Goal: Task Accomplishment & Management: Use online tool/utility

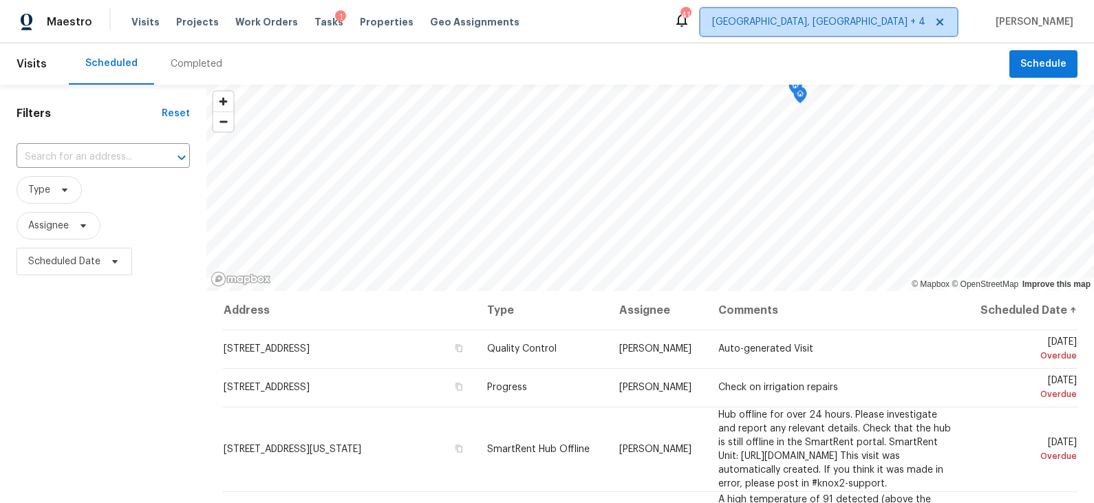
click at [914, 21] on span "[GEOGRAPHIC_DATA], [GEOGRAPHIC_DATA] + 4" at bounding box center [818, 22] width 213 height 14
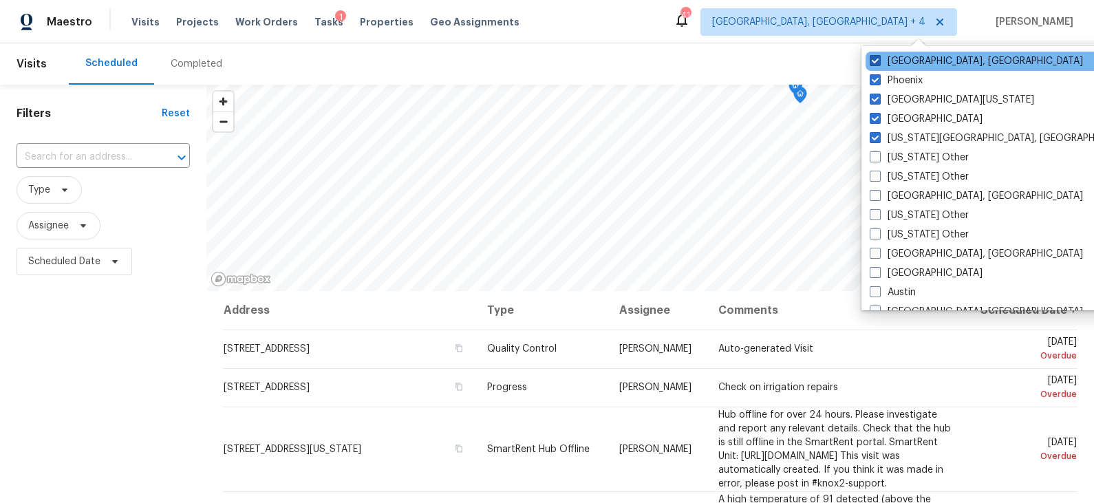
click at [911, 55] on label "[GEOGRAPHIC_DATA], [GEOGRAPHIC_DATA]" at bounding box center [976, 61] width 213 height 14
click at [879, 55] on input "[GEOGRAPHIC_DATA], [GEOGRAPHIC_DATA]" at bounding box center [874, 58] width 9 height 9
checkbox input "false"
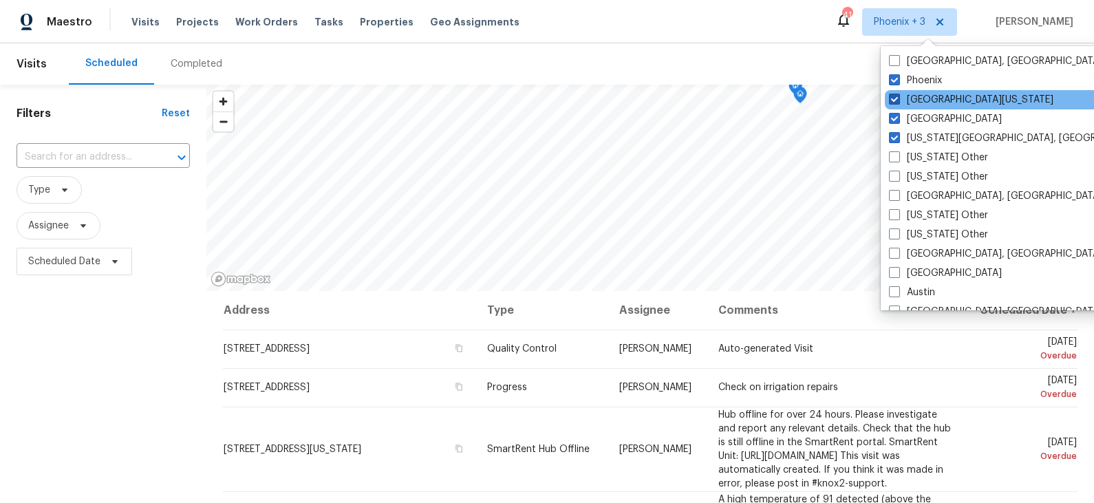
click at [920, 99] on label "[GEOGRAPHIC_DATA][US_STATE]" at bounding box center [971, 100] width 164 height 14
click at [898, 99] on input "[GEOGRAPHIC_DATA][US_STATE]" at bounding box center [893, 97] width 9 height 9
checkbox input "false"
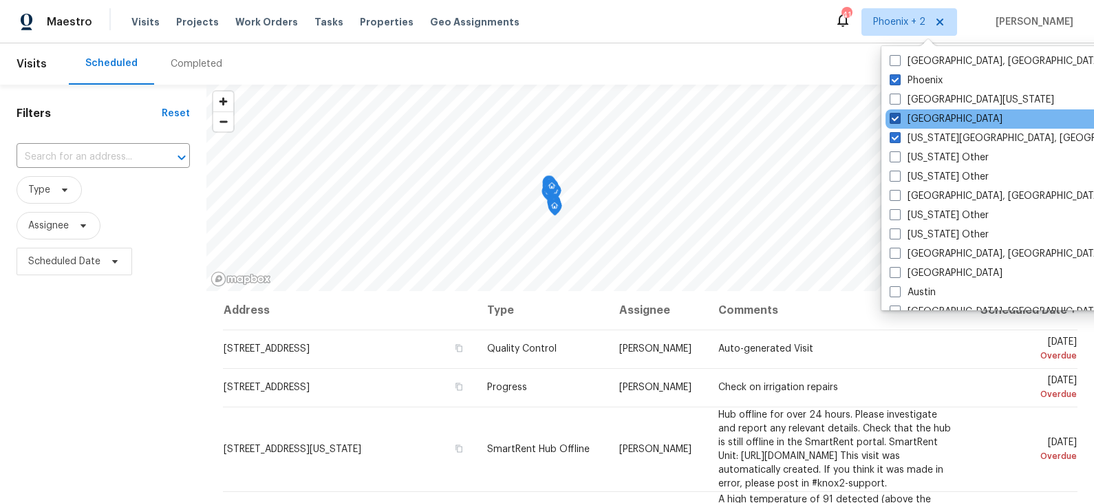
click at [918, 117] on label "[GEOGRAPHIC_DATA]" at bounding box center [946, 119] width 113 height 14
click at [898, 117] on input "[GEOGRAPHIC_DATA]" at bounding box center [894, 116] width 9 height 9
checkbox input "false"
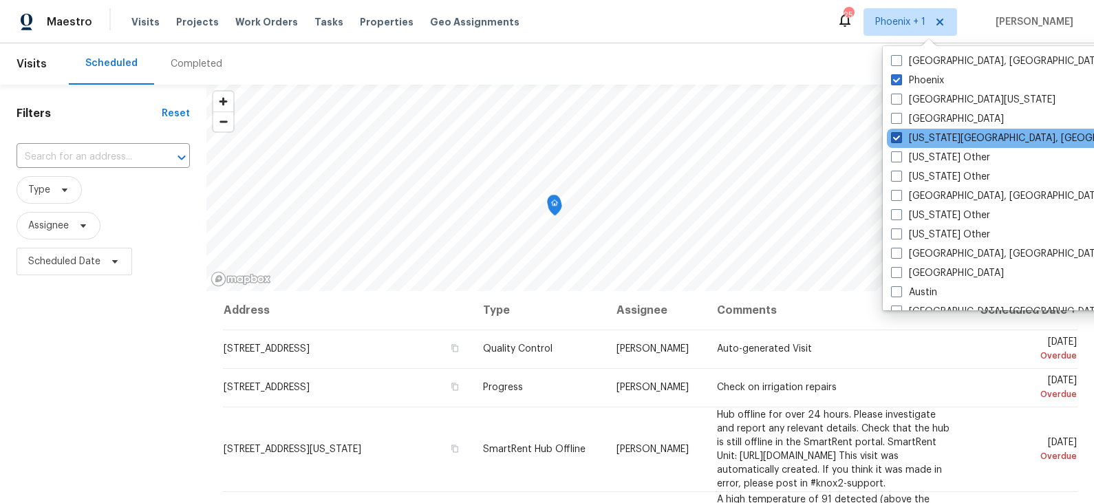
click at [918, 139] on label "[US_STATE][GEOGRAPHIC_DATA], [GEOGRAPHIC_DATA]" at bounding box center [1023, 138] width 265 height 14
click at [900, 139] on input "[US_STATE][GEOGRAPHIC_DATA], [GEOGRAPHIC_DATA]" at bounding box center [895, 135] width 9 height 9
checkbox input "false"
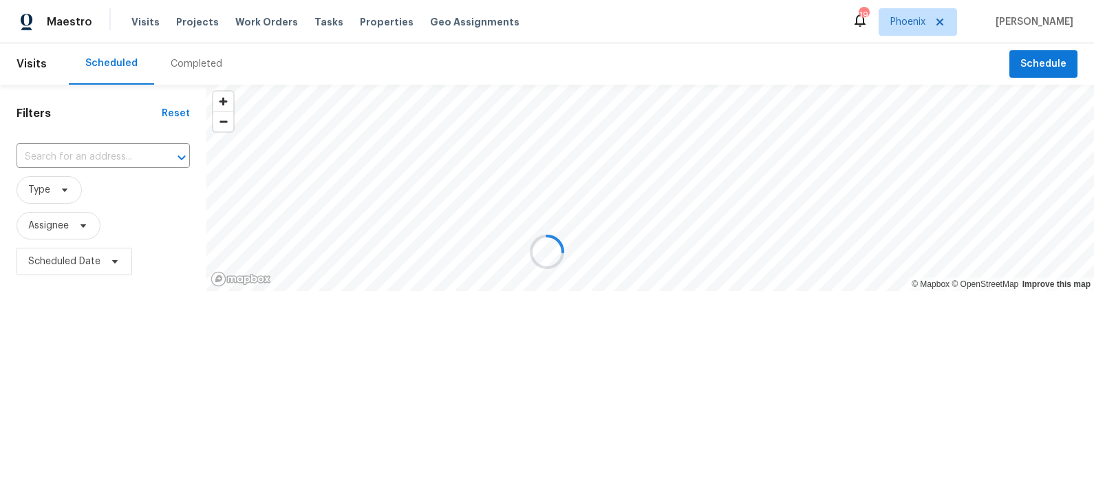
click at [785, 65] on div at bounding box center [547, 251] width 1094 height 503
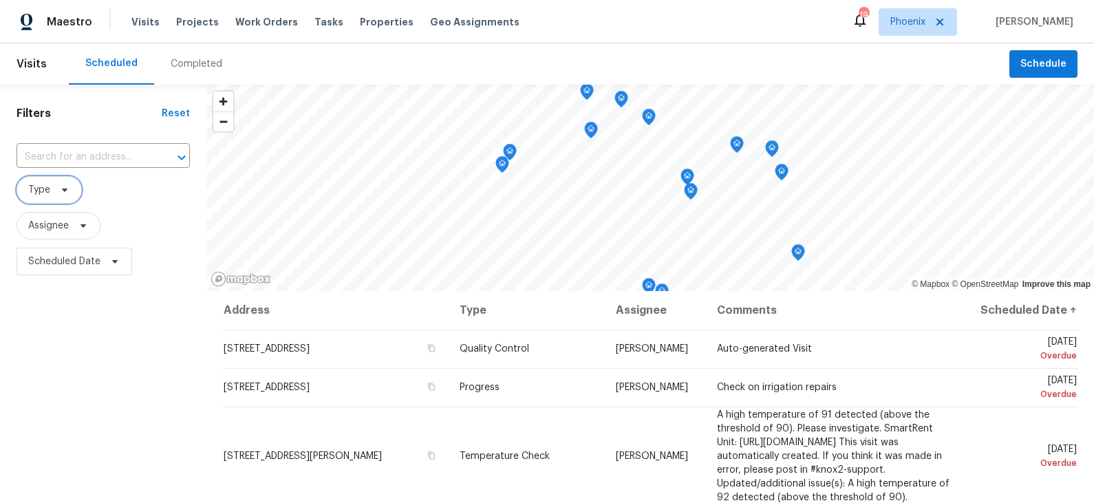
click at [66, 191] on icon at bounding box center [64, 189] width 11 height 11
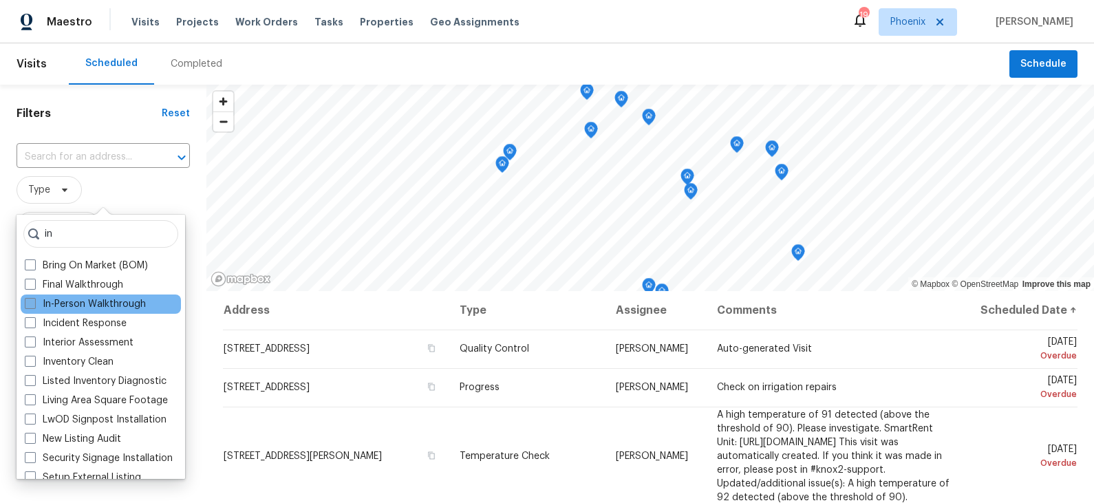
type input "in"
click at [74, 305] on label "In-Person Walkthrough" at bounding box center [85, 304] width 121 height 14
click at [34, 305] on input "In-Person Walkthrough" at bounding box center [29, 301] width 9 height 9
checkbox input "true"
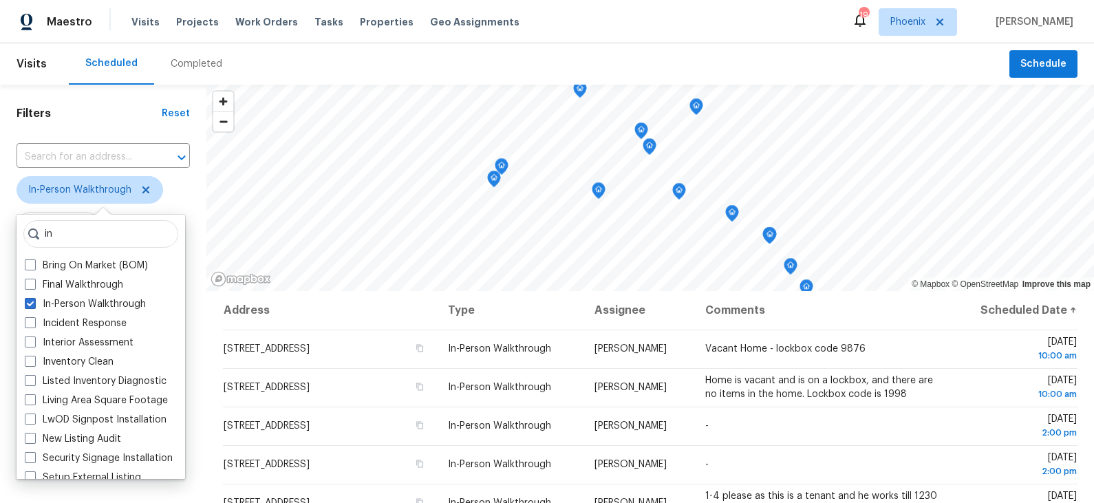
click at [188, 219] on span "Assignee" at bounding box center [103, 226] width 173 height 28
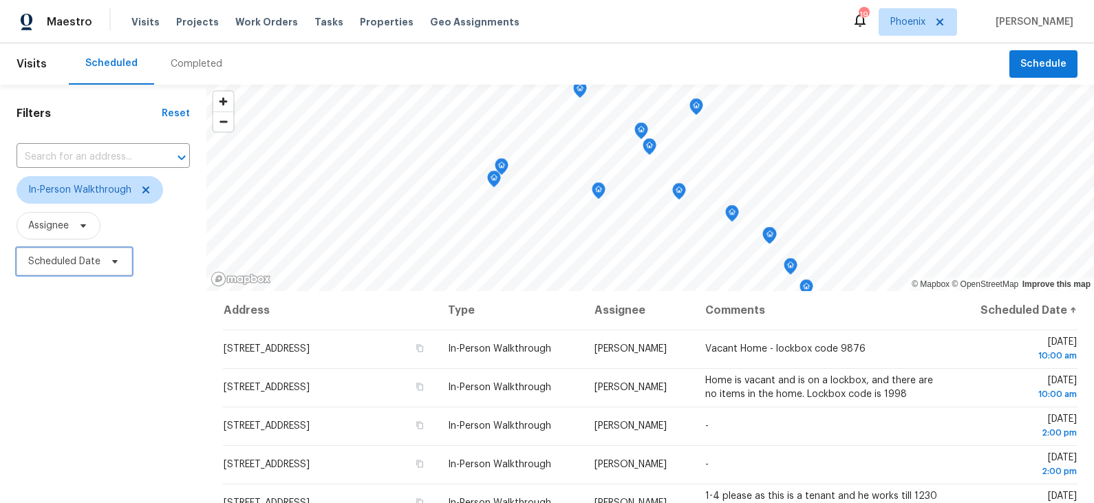
click at [83, 263] on span "Scheduled Date" at bounding box center [64, 262] width 72 height 14
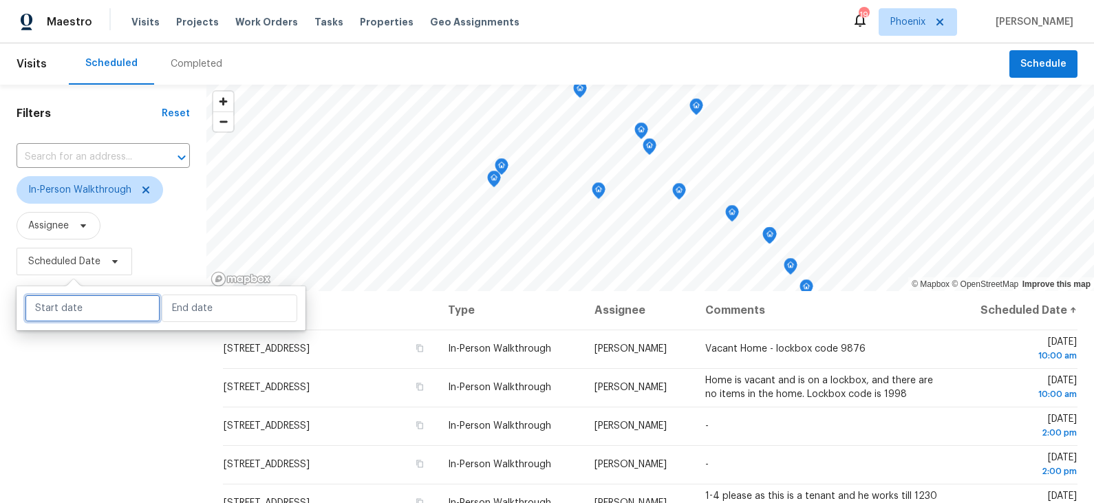
select select "8"
select select "2025"
select select "9"
select select "2025"
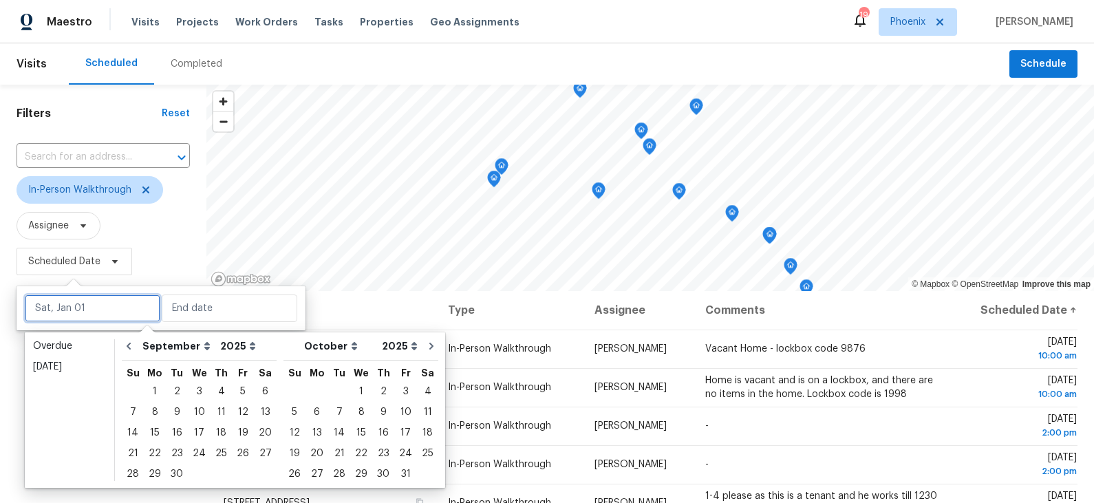
click at [89, 298] on input "text" at bounding box center [93, 308] width 136 height 28
type input "[DATE]"
click at [351, 389] on div "1" at bounding box center [361, 391] width 22 height 19
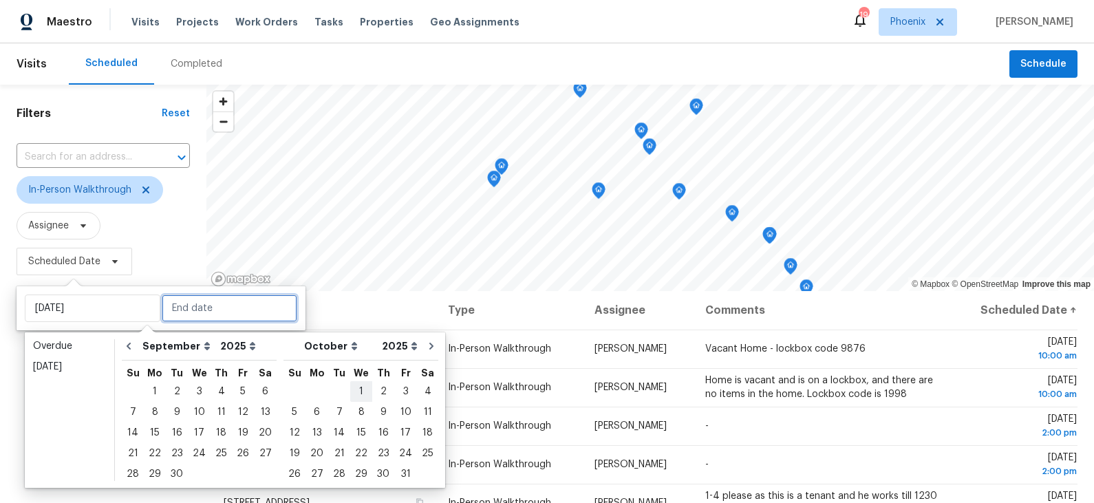
type input "[DATE]"
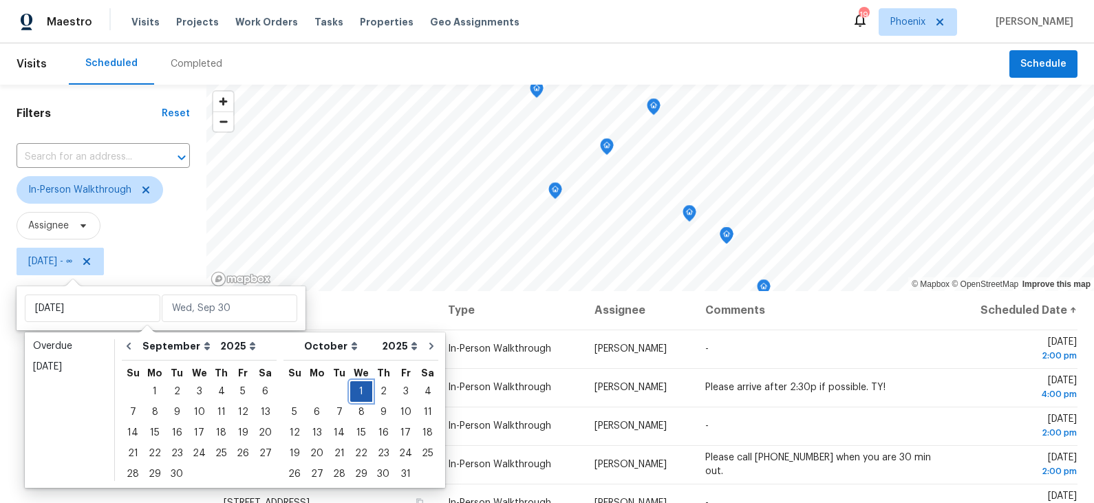
click at [351, 389] on div "1" at bounding box center [361, 391] width 22 height 19
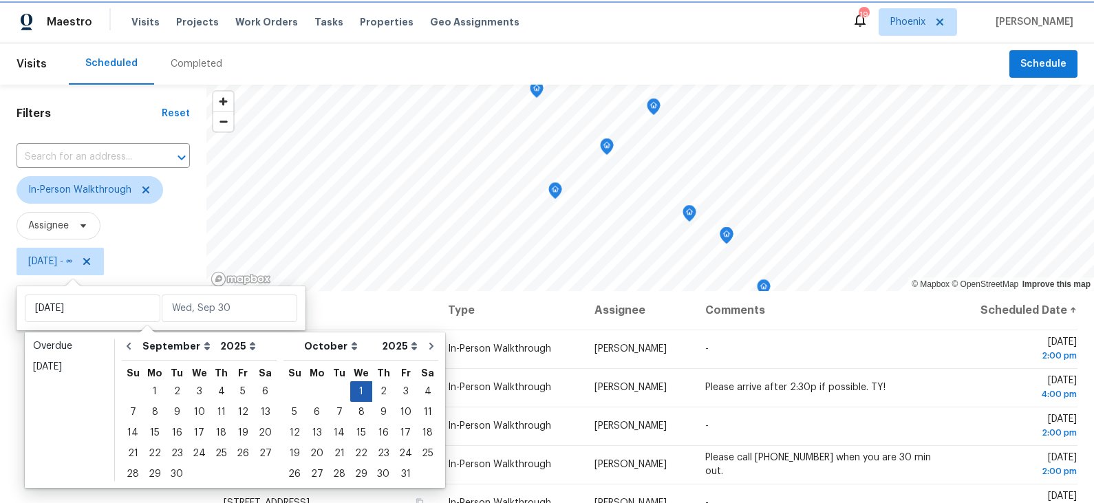
type input "[DATE]"
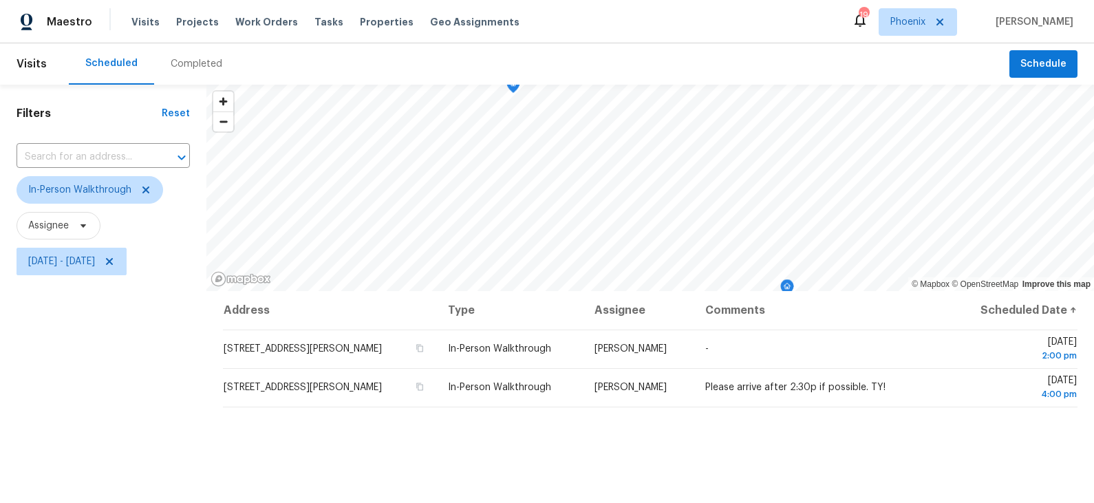
click at [138, 394] on div "Filters Reset ​ In-Person Walkthrough Assignee [DATE] - [DATE]" at bounding box center [103, 389] width 206 height 609
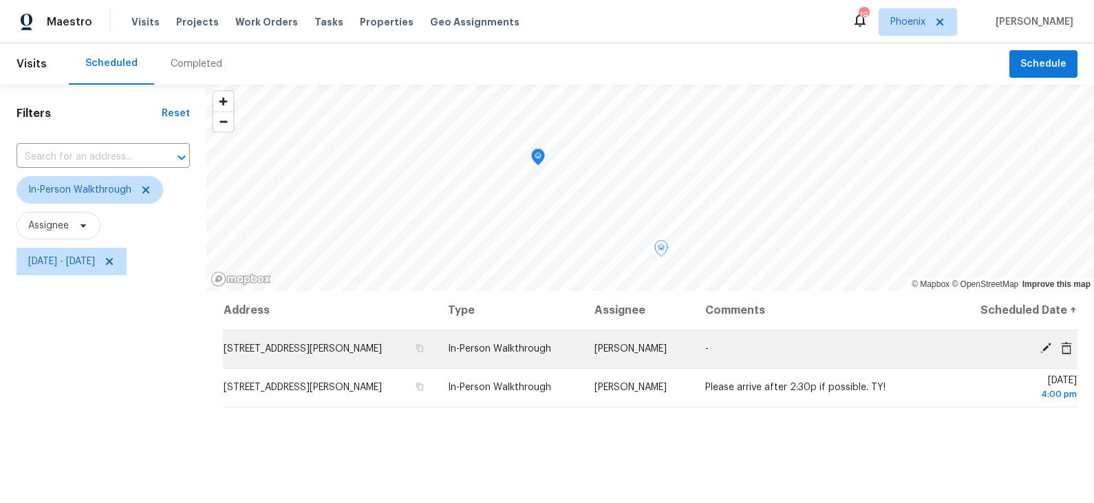
click at [1048, 346] on icon at bounding box center [1045, 348] width 11 height 11
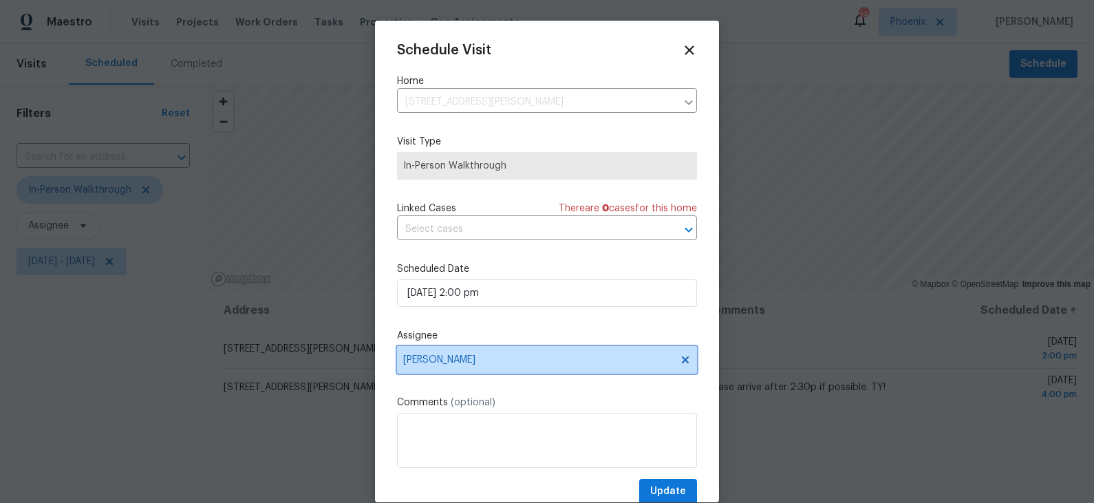
click at [471, 364] on span "[PERSON_NAME]" at bounding box center [538, 359] width 270 height 11
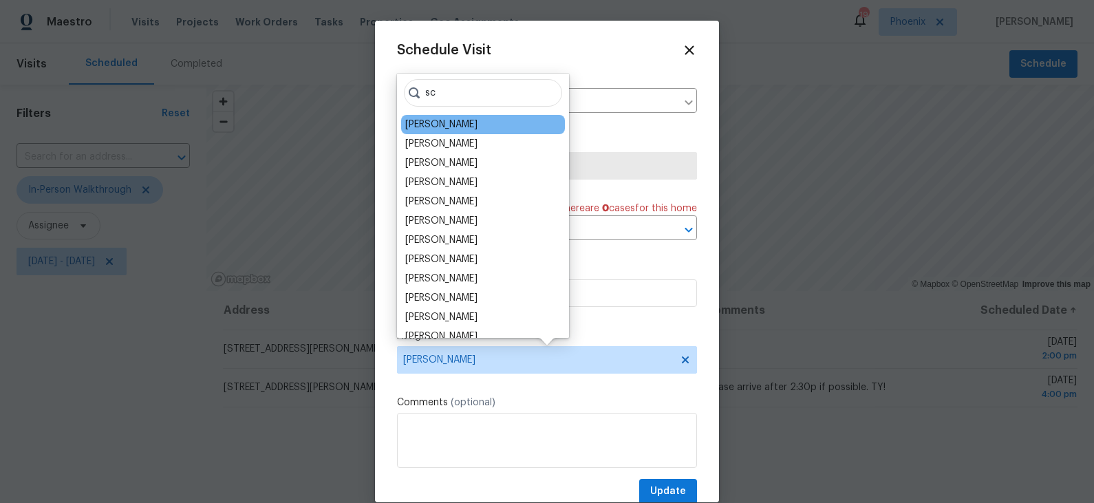
type input "sc"
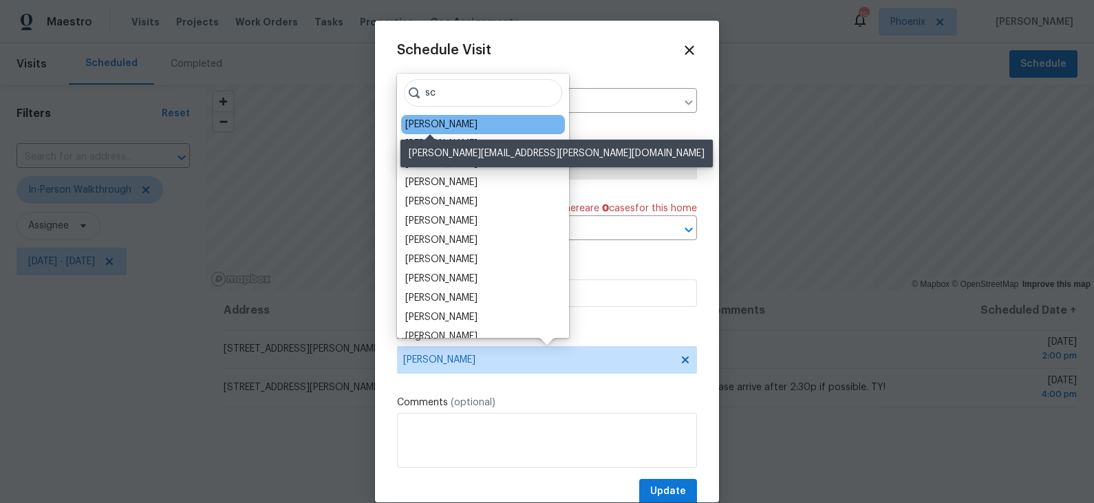
click at [440, 122] on div "[PERSON_NAME]" at bounding box center [441, 125] width 72 height 14
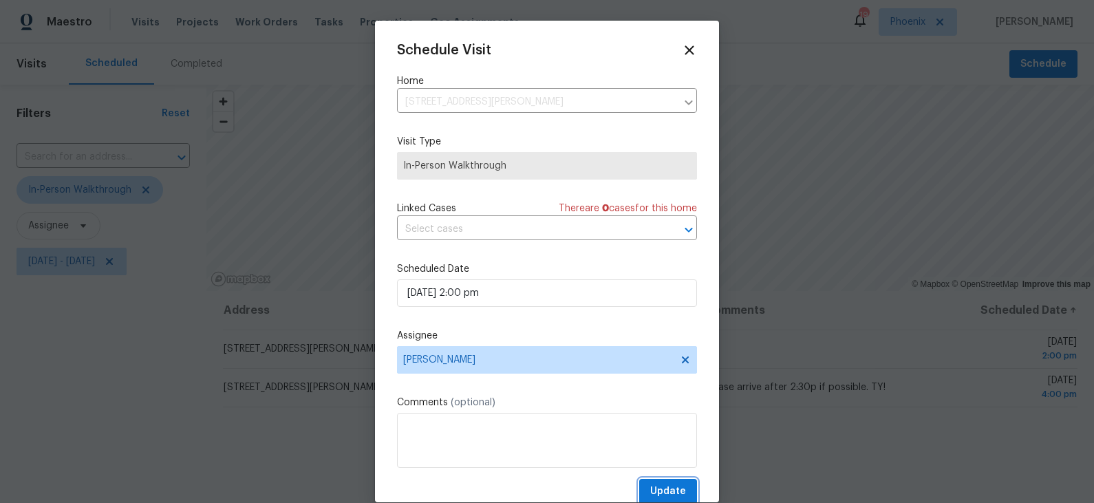
click at [674, 495] on span "Update" at bounding box center [668, 491] width 36 height 17
